Goal: Task Accomplishment & Management: Manage account settings

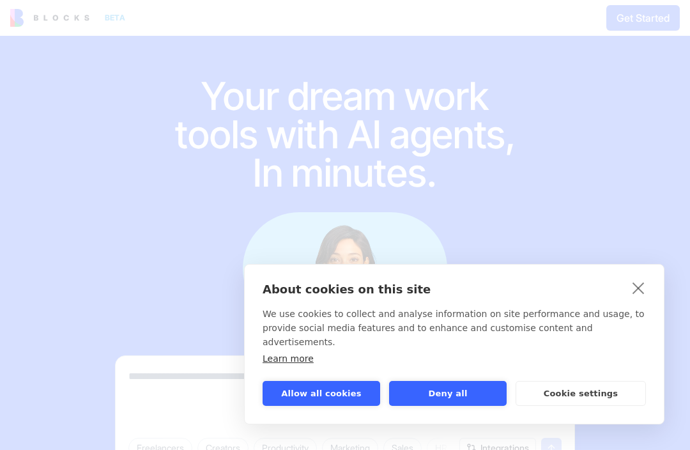
click at [342, 391] on button "Allow all cookies" at bounding box center [321, 393] width 118 height 25
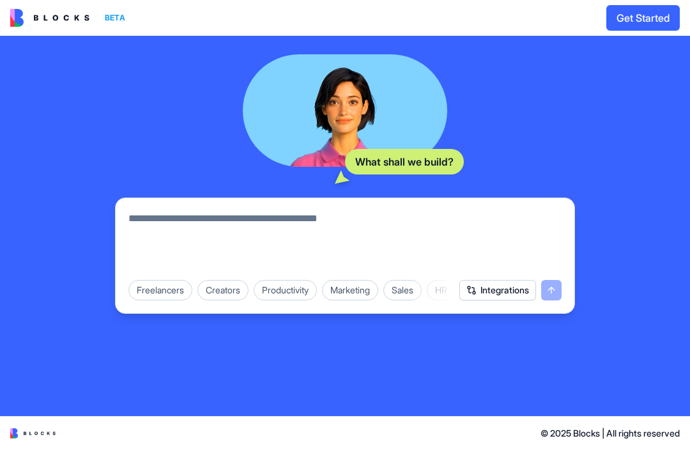
scroll to position [158, 0]
click at [285, 295] on div "Productivity" at bounding box center [285, 290] width 63 height 20
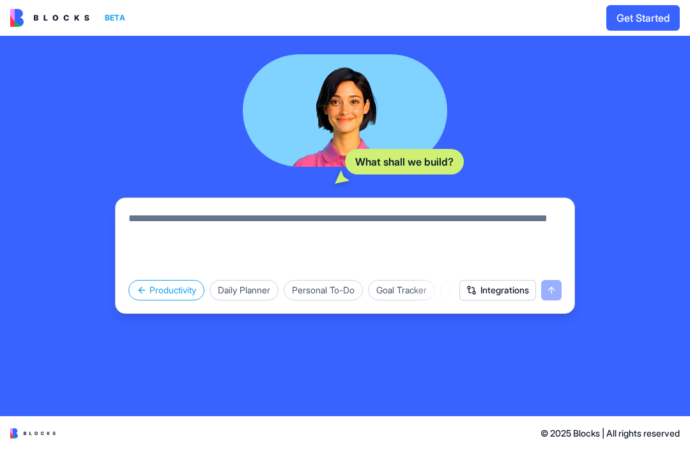
click at [420, 293] on div "Goal Tracker" at bounding box center [401, 290] width 67 height 20
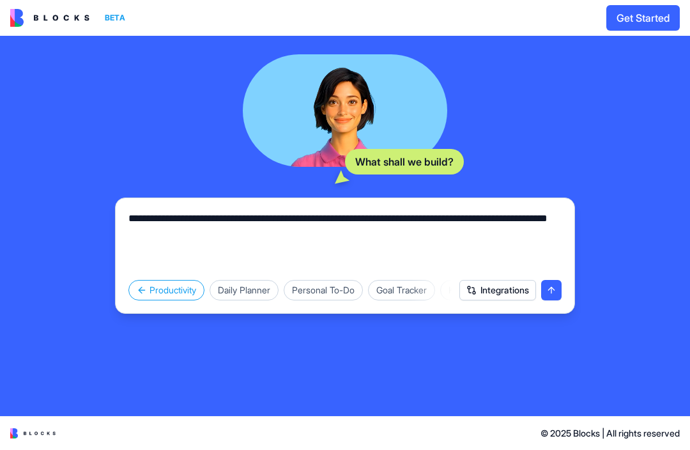
click at [551, 290] on button "submit" at bounding box center [551, 290] width 20 height 20
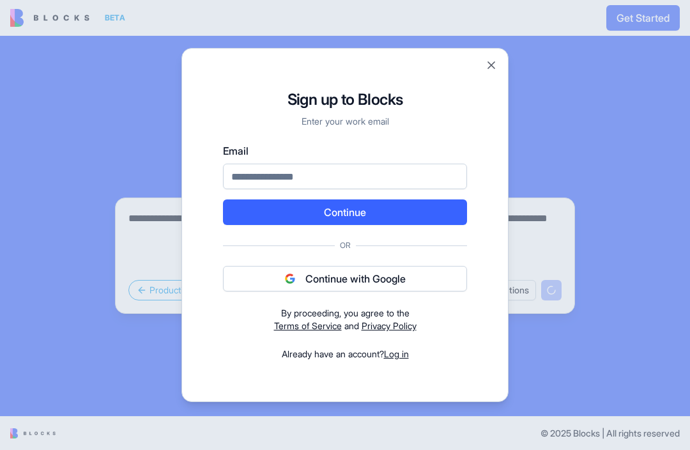
click at [496, 59] on button "Close" at bounding box center [491, 65] width 13 height 13
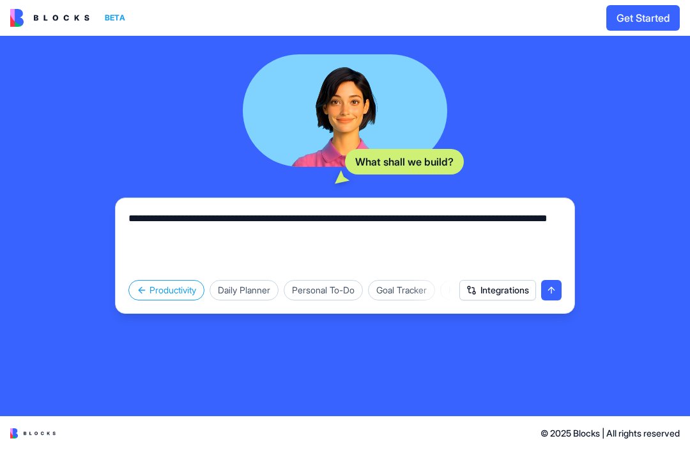
scroll to position [158, 0]
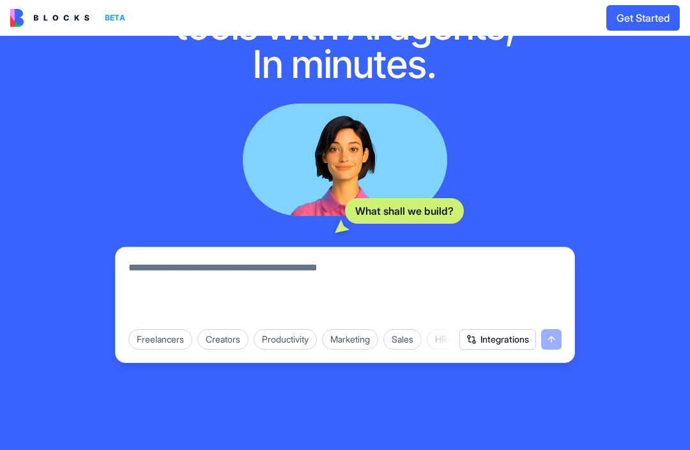
scroll to position [111, 0]
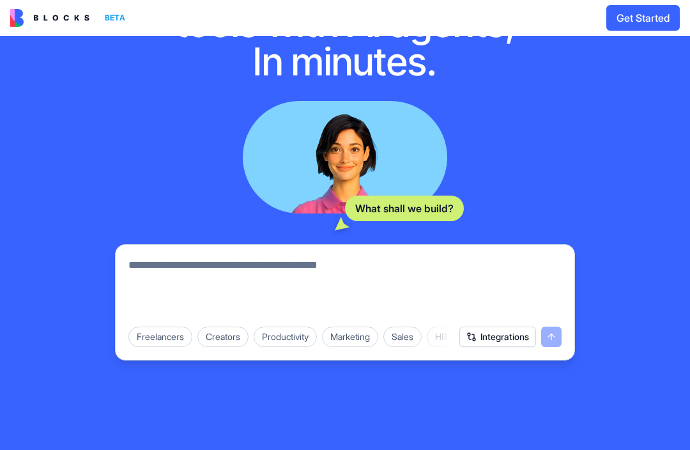
click at [655, 22] on button "Get Started" at bounding box center [642, 18] width 73 height 26
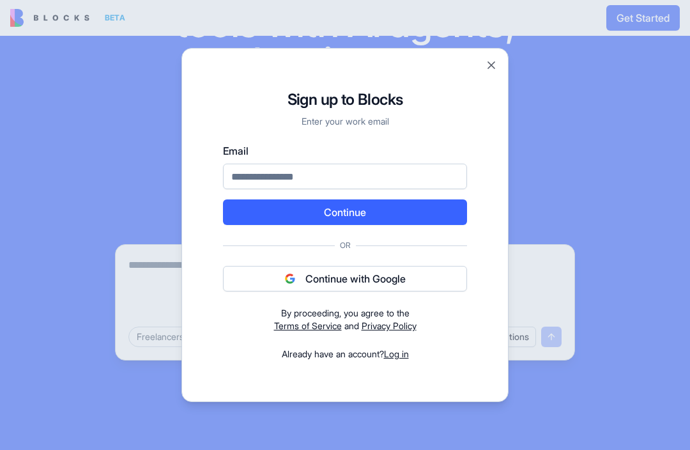
click at [395, 181] on input "Email" at bounding box center [345, 176] width 244 height 26
click at [419, 181] on input "**********" at bounding box center [345, 176] width 244 height 26
click at [283, 173] on input "**********" at bounding box center [345, 176] width 244 height 26
type input "**********"
click at [446, 206] on button "Continue" at bounding box center [345, 212] width 244 height 26
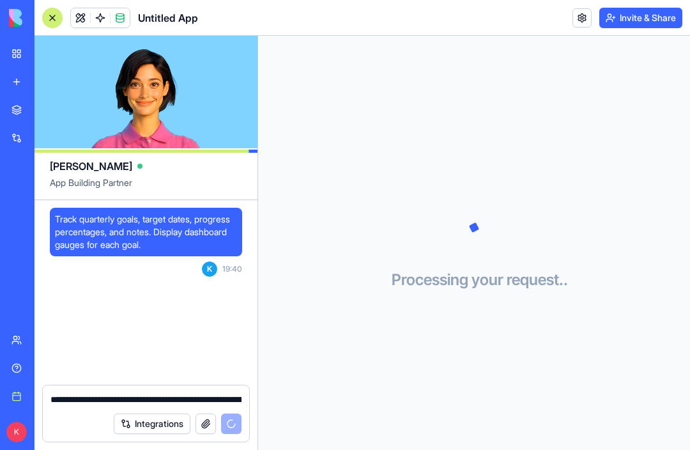
scroll to position [58, 0]
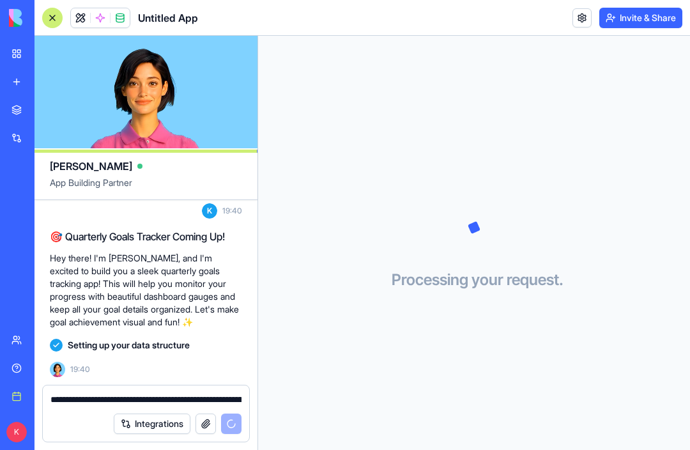
click at [148, 424] on button "Integrations" at bounding box center [152, 423] width 77 height 20
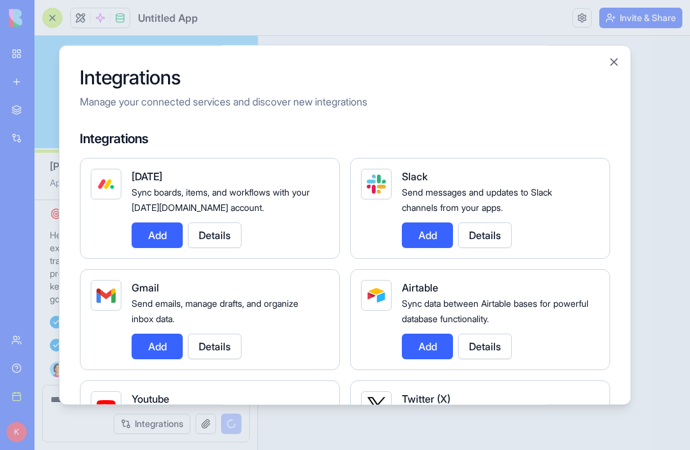
scroll to position [104, 0]
click at [609, 63] on button "Close" at bounding box center [613, 62] width 13 height 13
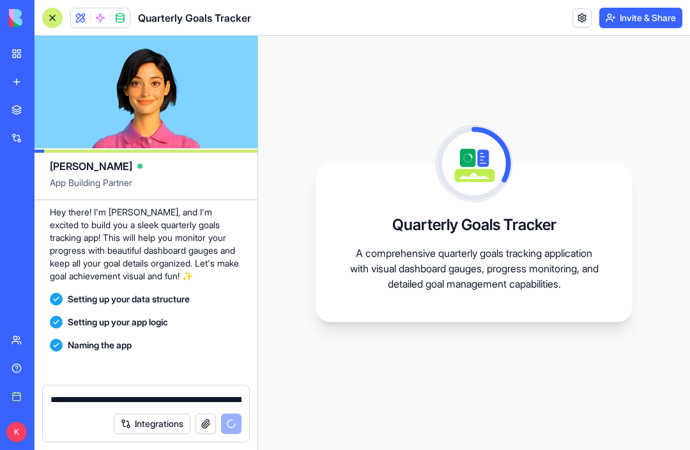
scroll to position [173, 0]
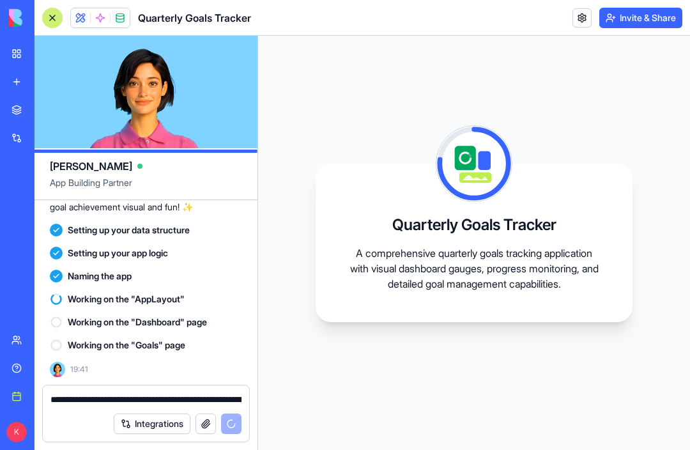
click at [11, 57] on link "My workspace" at bounding box center [29, 54] width 51 height 26
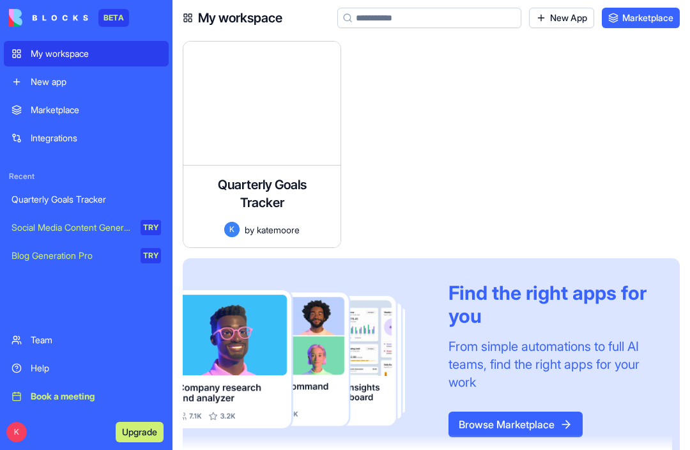
click at [10, 26] on img at bounding box center [48, 18] width 79 height 18
click at [15, 26] on img at bounding box center [48, 18] width 79 height 18
click at [280, 201] on h4 "Quarterly Goals Tracker" at bounding box center [262, 194] width 102 height 36
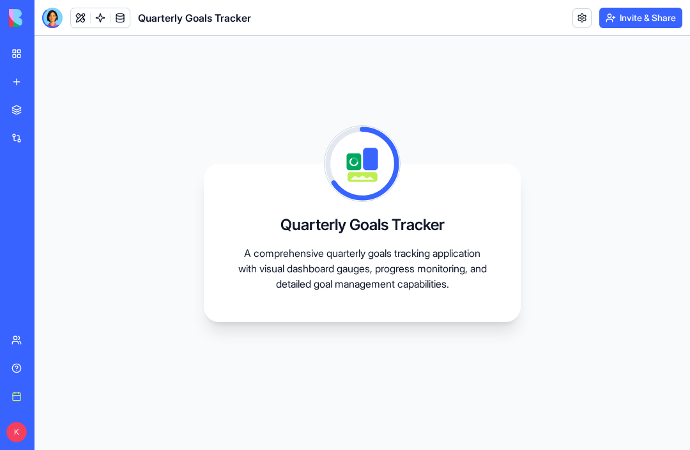
click at [8, 106] on link "Marketplace" at bounding box center [29, 110] width 51 height 26
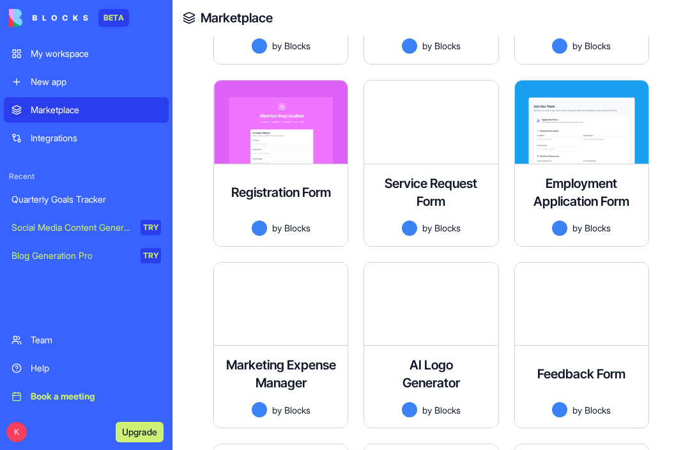
scroll to position [1460, 0]
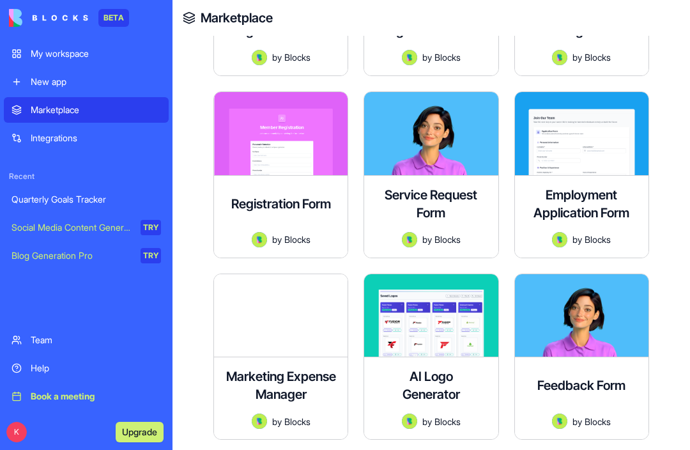
click at [26, 56] on link "My workspace" at bounding box center [86, 54] width 165 height 26
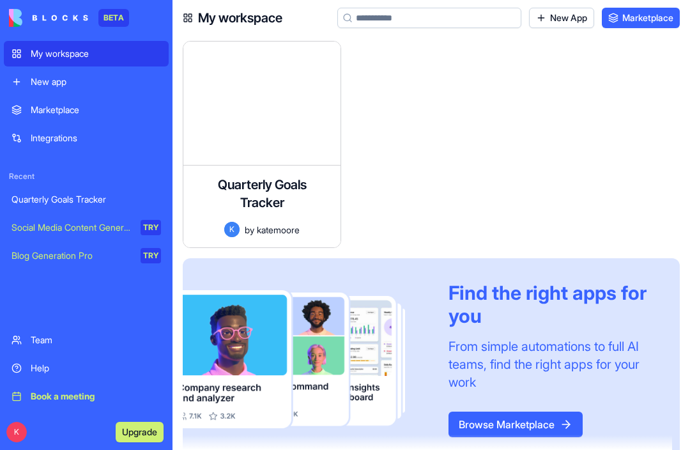
click at [296, 128] on div at bounding box center [261, 103] width 157 height 123
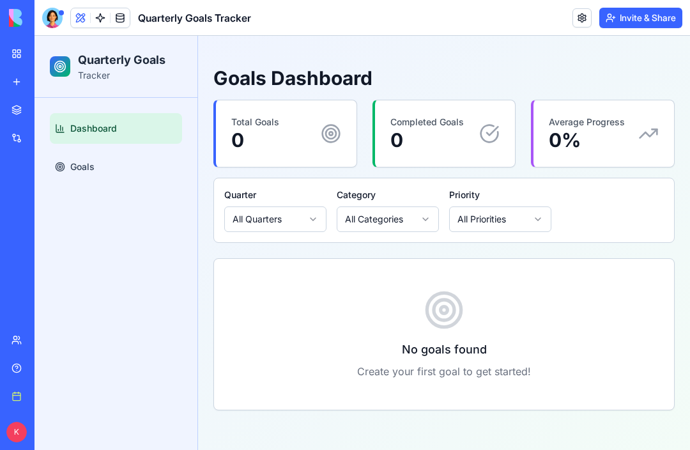
click at [317, 213] on button "All Quarters" at bounding box center [275, 219] width 102 height 26
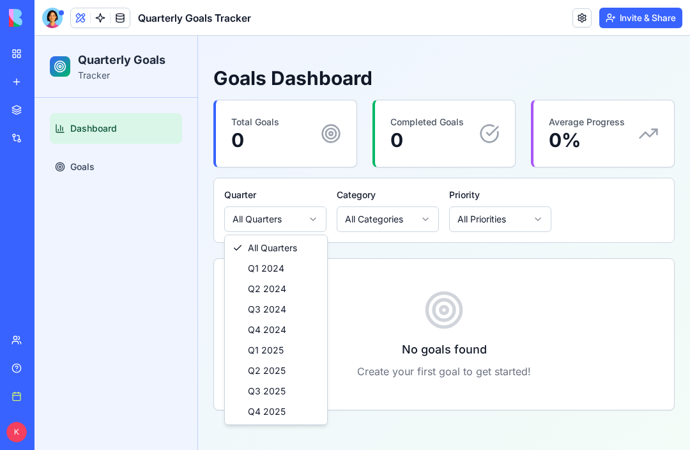
click at [318, 220] on html "Quarterly Goals Tracker Dashboard Goals Toggle Sidebar Goals Dashboard Total Go…" at bounding box center [361, 243] width 655 height 414
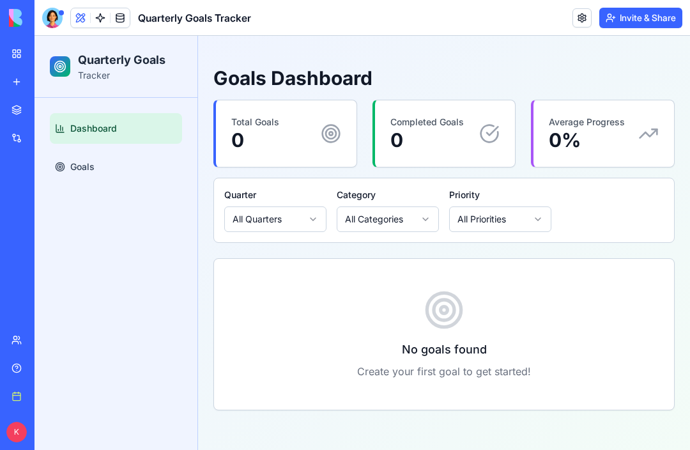
click at [428, 222] on icon "button" at bounding box center [425, 219] width 10 height 10
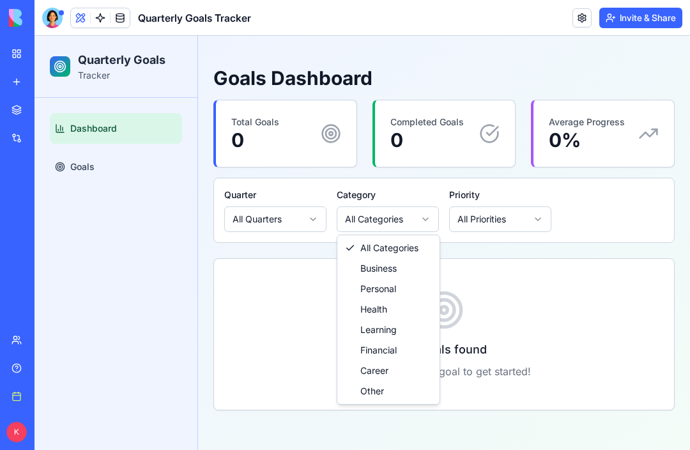
click at [427, 218] on html "Quarterly Goals Tracker Dashboard Goals Toggle Sidebar Goals Dashboard Total Go…" at bounding box center [361, 243] width 655 height 414
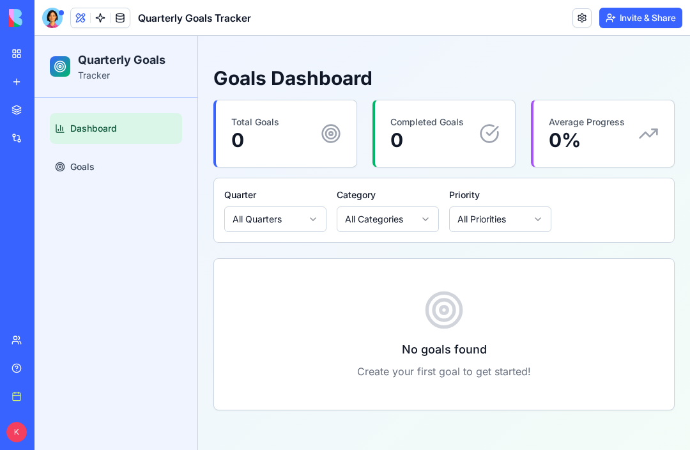
click at [542, 220] on icon "button" at bounding box center [538, 219] width 10 height 10
click at [542, 225] on html "Quarterly Goals Tracker Dashboard Goals Toggle Sidebar Goals Dashboard Total Go…" at bounding box center [361, 243] width 655 height 414
click at [66, 169] on link "Goals" at bounding box center [116, 166] width 132 height 31
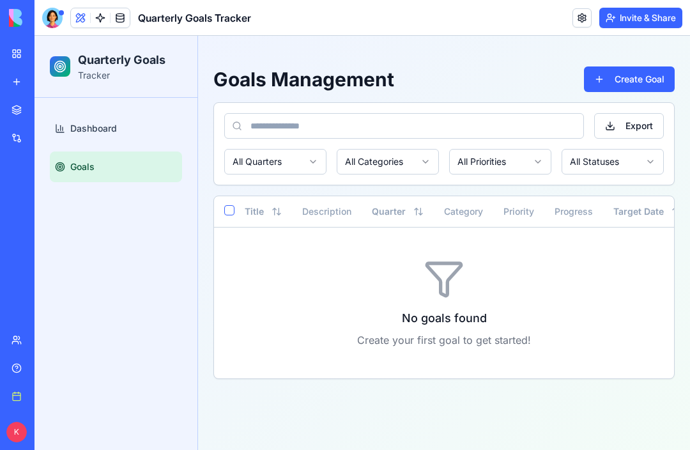
click at [446, 274] on icon at bounding box center [443, 278] width 41 height 41
click at [451, 271] on icon at bounding box center [443, 278] width 41 height 41
click at [483, 317] on h3 "No goals found" at bounding box center [444, 318] width 398 height 18
click at [258, 207] on button "Title" at bounding box center [263, 211] width 37 height 13
click at [337, 217] on th "Description" at bounding box center [327, 211] width 70 height 31
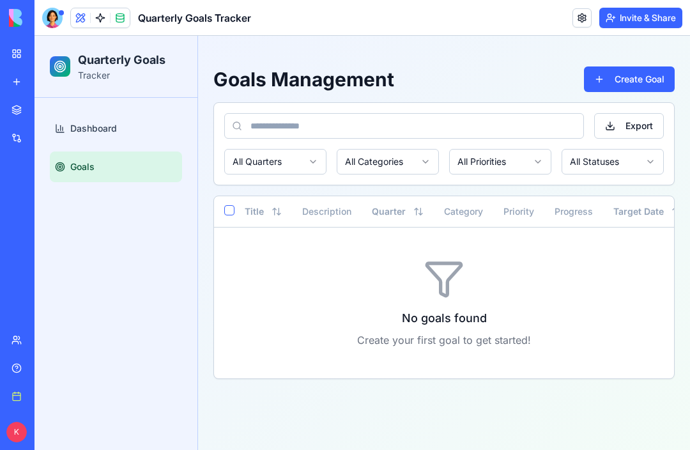
click at [406, 212] on button "Quarter" at bounding box center [398, 211] width 52 height 13
click at [475, 213] on th "Category" at bounding box center [463, 211] width 59 height 31
click at [527, 209] on th "Priority" at bounding box center [518, 211] width 51 height 31
click at [586, 215] on th "Progress" at bounding box center [573, 211] width 59 height 31
click at [653, 211] on button "Target Date" at bounding box center [647, 211] width 68 height 13
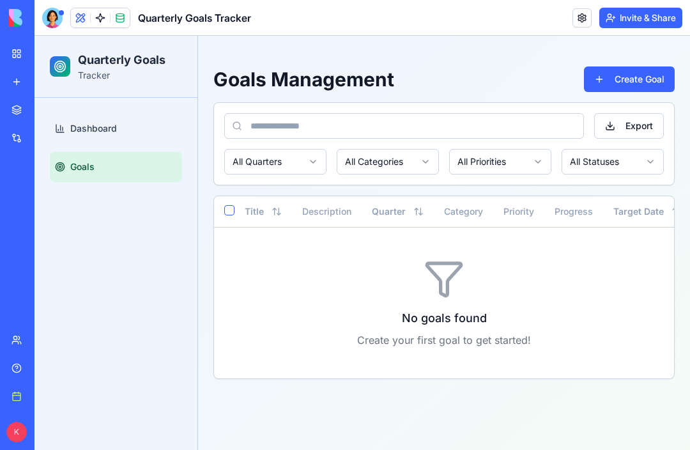
click at [580, 211] on th "Progress" at bounding box center [573, 211] width 59 height 31
click at [480, 310] on h3 "No goals found" at bounding box center [444, 318] width 398 height 18
click at [664, 75] on button "Create Goal" at bounding box center [629, 79] width 91 height 26
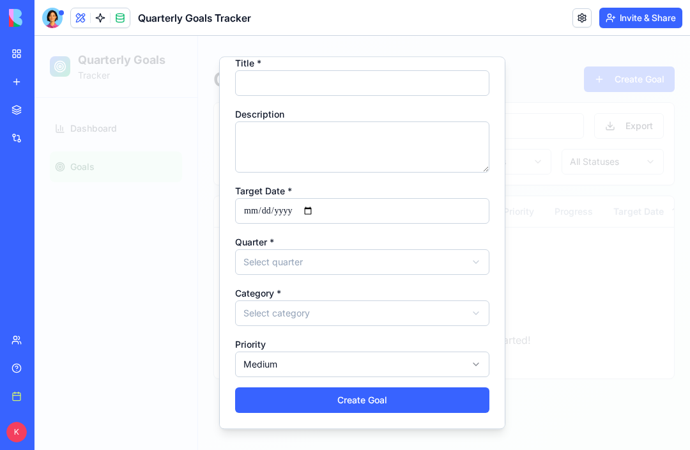
scroll to position [40, 0]
click at [472, 366] on icon "button" at bounding box center [476, 364] width 10 height 10
click at [471, 357] on div at bounding box center [361, 243] width 655 height 414
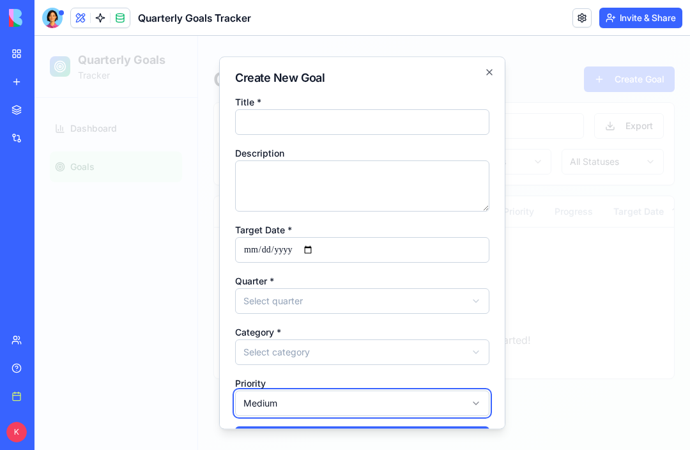
scroll to position [0, 0]
click at [82, 192] on div at bounding box center [361, 243] width 655 height 414
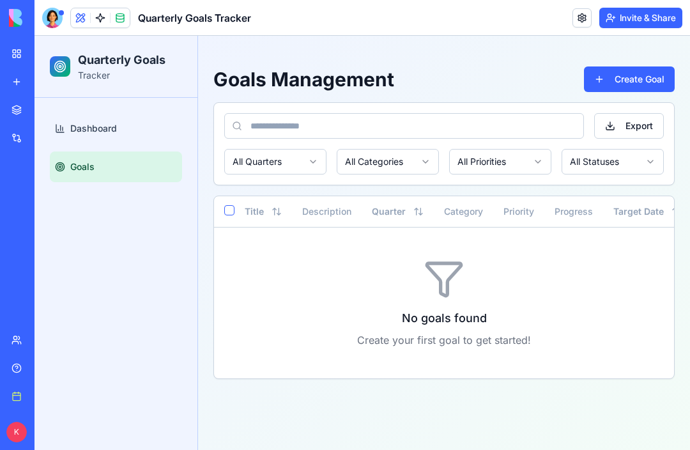
click at [17, 63] on link "My workspace" at bounding box center [29, 54] width 51 height 26
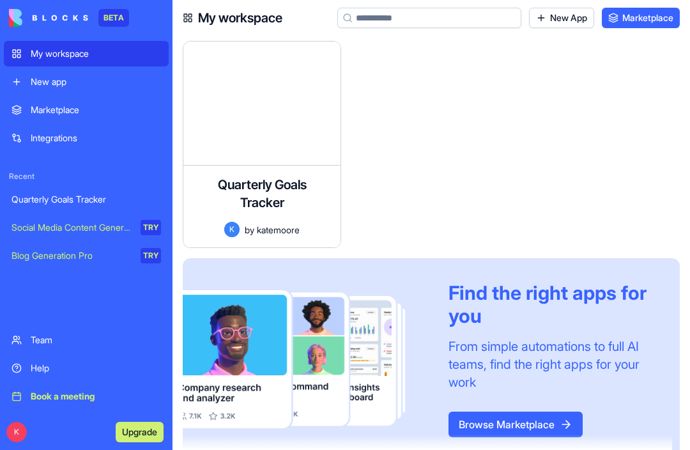
click at [22, 85] on link "New app" at bounding box center [86, 82] width 165 height 26
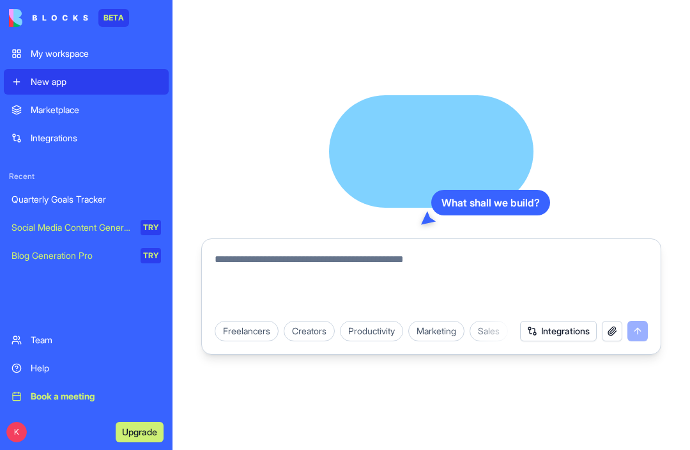
click at [30, 109] on link "Marketplace" at bounding box center [86, 110] width 165 height 26
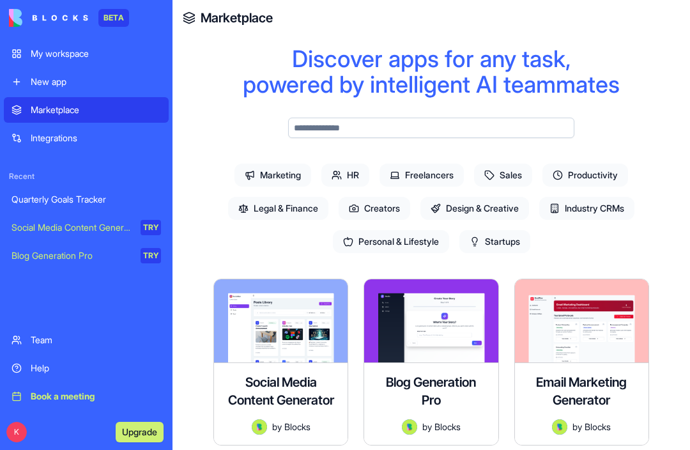
click at [607, 174] on span "Productivity" at bounding box center [585, 174] width 86 height 23
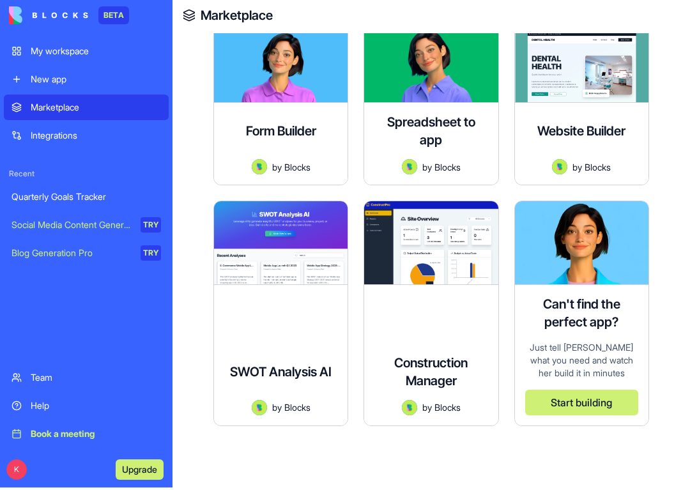
scroll to position [985, 0]
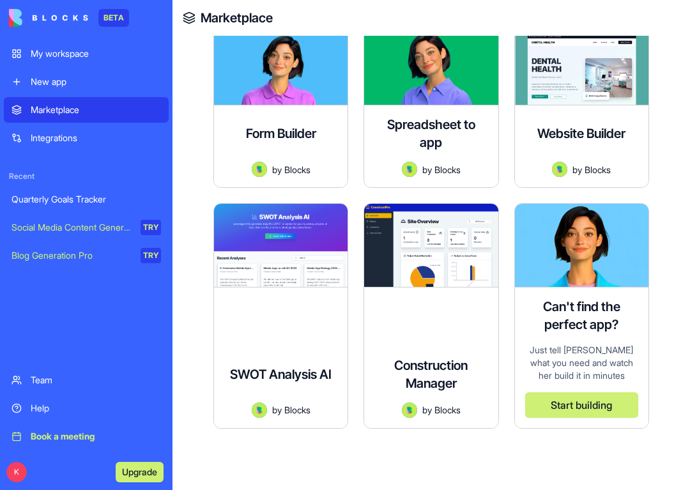
click at [24, 375] on link "Team" at bounding box center [86, 380] width 165 height 26
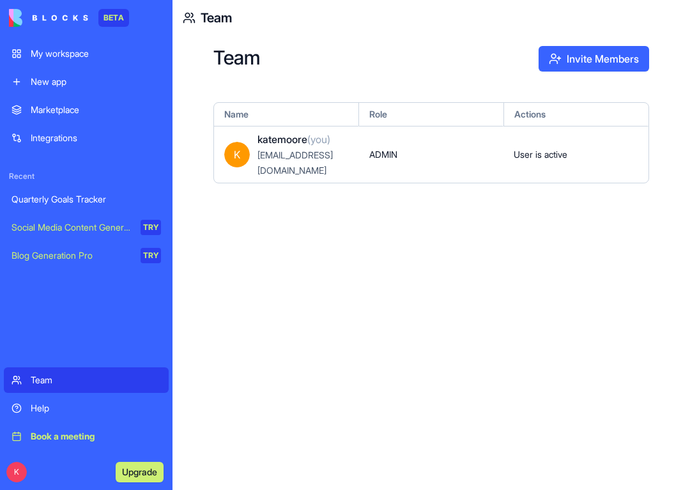
click at [18, 410] on link "Help" at bounding box center [86, 408] width 165 height 26
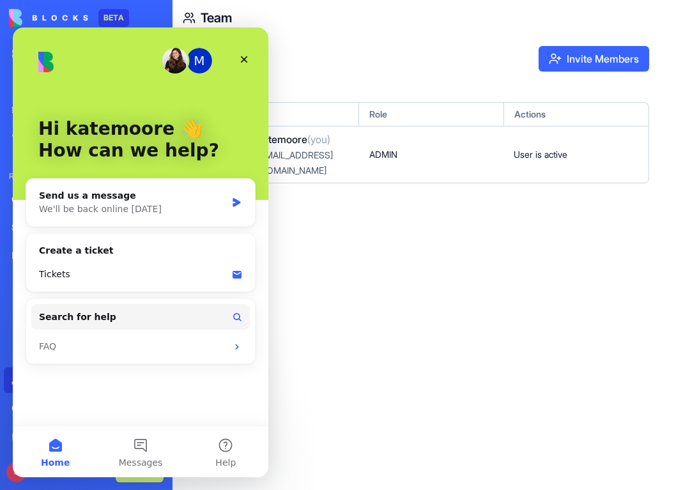
click at [625, 280] on div "Team Invite Members Name Role Actions K katemoore (you) [EMAIL_ADDRESS][DOMAIN_…" at bounding box center [430, 263] width 517 height 454
click at [244, 51] on div "Close" at bounding box center [243, 59] width 23 height 23
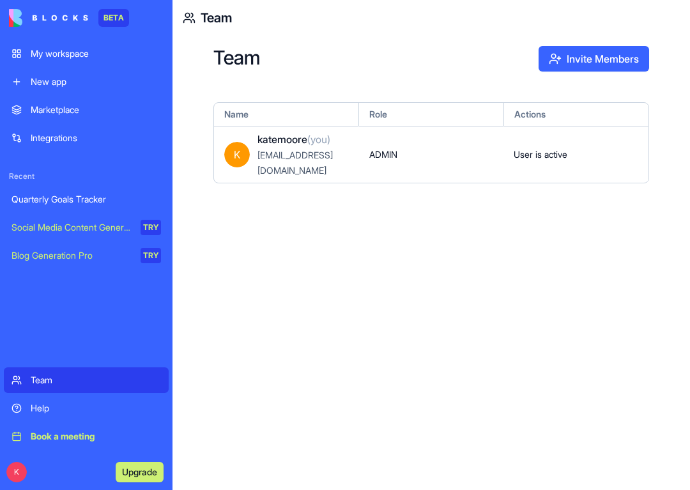
click at [78, 436] on div "Book a meeting" at bounding box center [96, 436] width 130 height 13
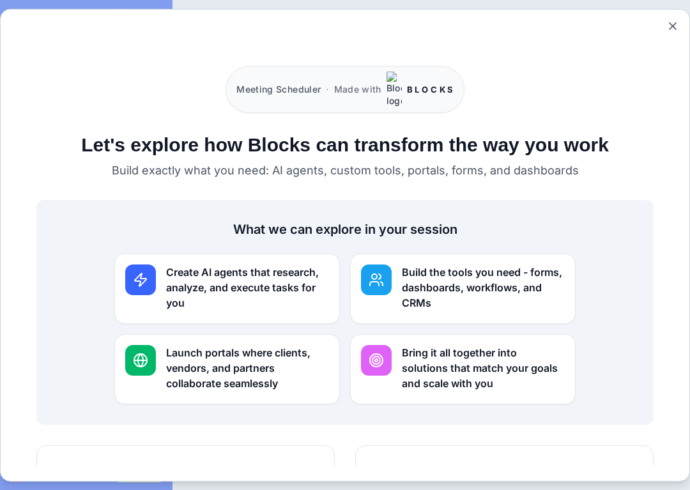
scroll to position [-2, 0]
click at [668, 32] on button "Close" at bounding box center [672, 25] width 13 height 13
